Goal: Check status: Check status

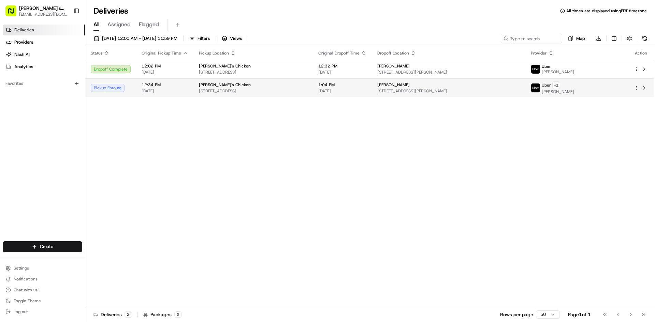
click at [166, 86] on span "12:34 PM" at bounding box center [165, 84] width 46 height 5
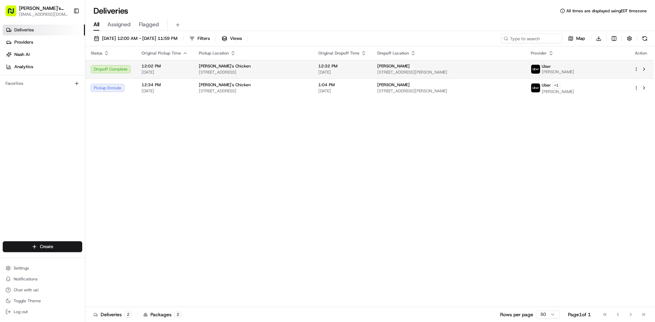
click at [307, 65] on div "[PERSON_NAME]'s Chicken" at bounding box center [253, 65] width 109 height 5
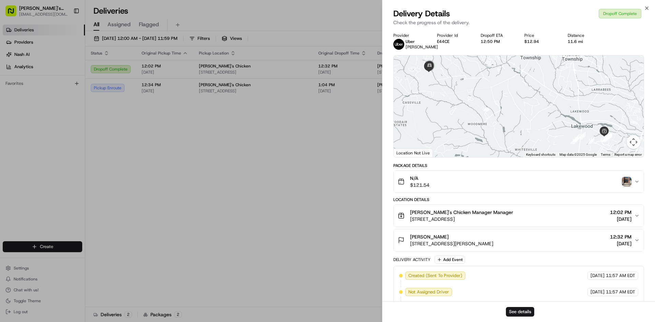
click at [627, 185] on img "button" at bounding box center [627, 182] width 10 height 10
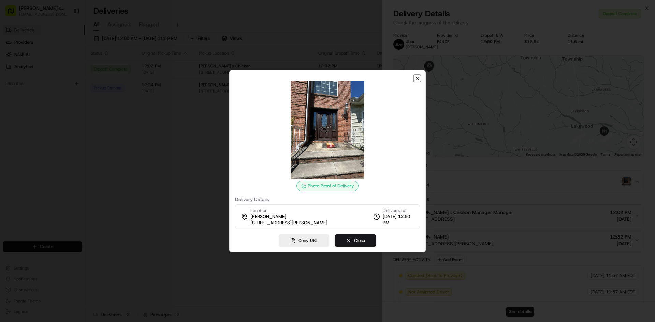
click at [418, 80] on icon "button" at bounding box center [417, 78] width 3 height 3
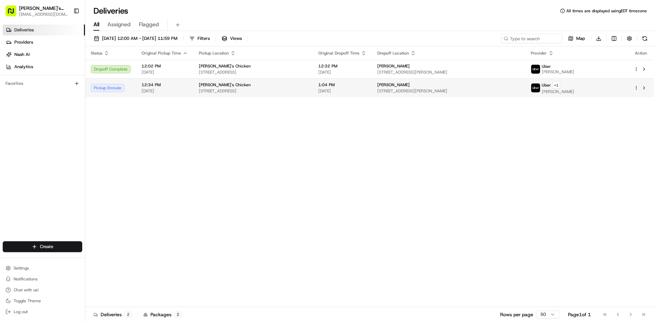
click at [307, 92] on span "[STREET_ADDRESS]" at bounding box center [253, 90] width 109 height 5
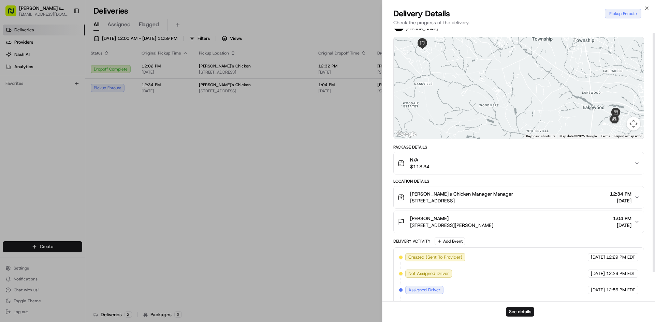
scroll to position [38, 0]
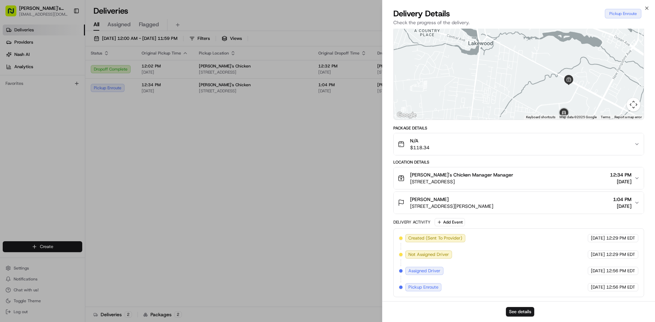
drag, startPoint x: 596, startPoint y: 109, endPoint x: 540, endPoint y: 81, distance: 63.5
click at [540, 81] on div at bounding box center [519, 69] width 250 height 102
